Goal: Information Seeking & Learning: Learn about a topic

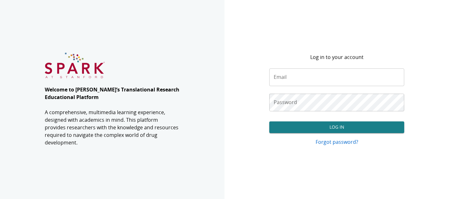
click at [301, 77] on input "Email" at bounding box center [336, 77] width 135 height 18
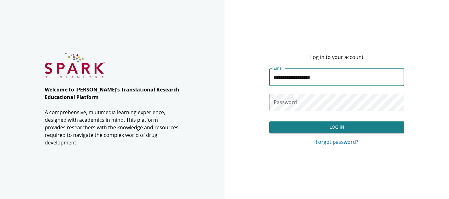
type input "**********"
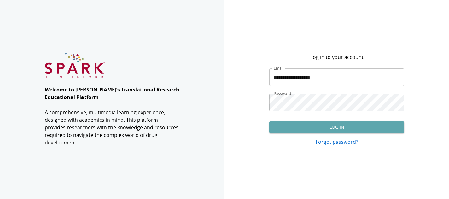
click at [313, 130] on button "Log In" at bounding box center [336, 127] width 135 height 12
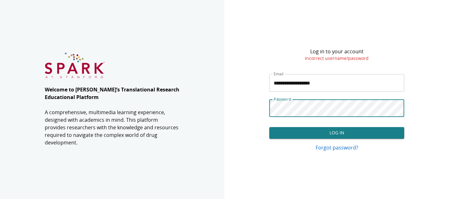
click at [349, 136] on button "Log In" at bounding box center [336, 133] width 135 height 12
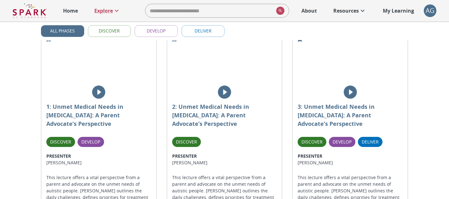
scroll to position [120, 0]
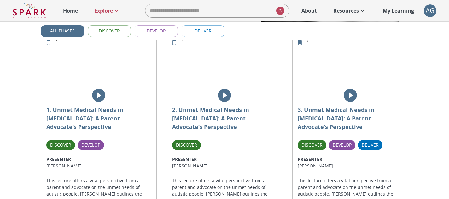
click at [199, 66] on img at bounding box center [224, 65] width 115 height 58
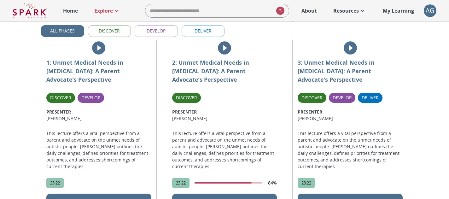
scroll to position [177, 0]
